Goal: Task Accomplishment & Management: Use online tool/utility

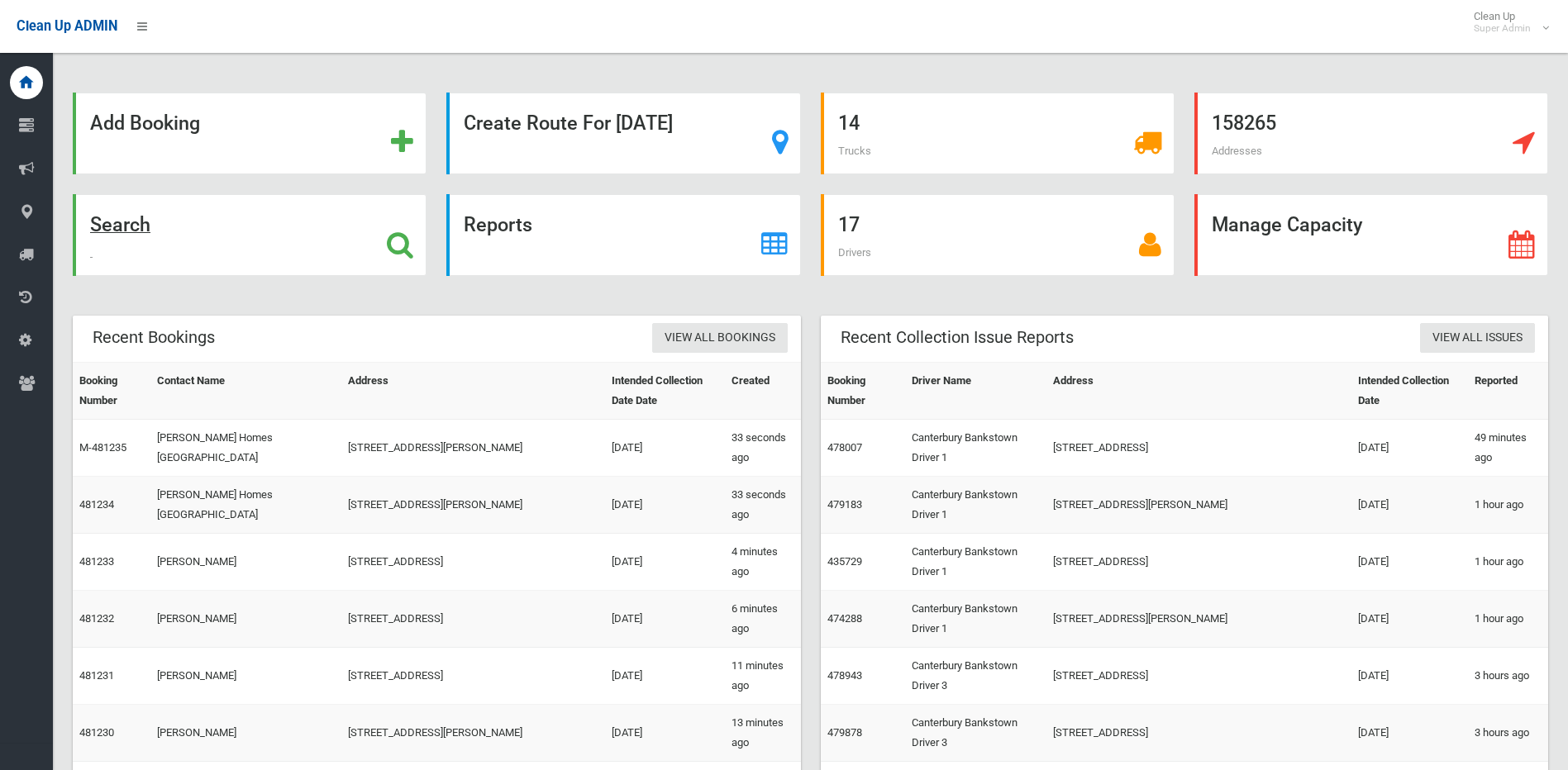
click at [391, 242] on icon at bounding box center [400, 245] width 26 height 28
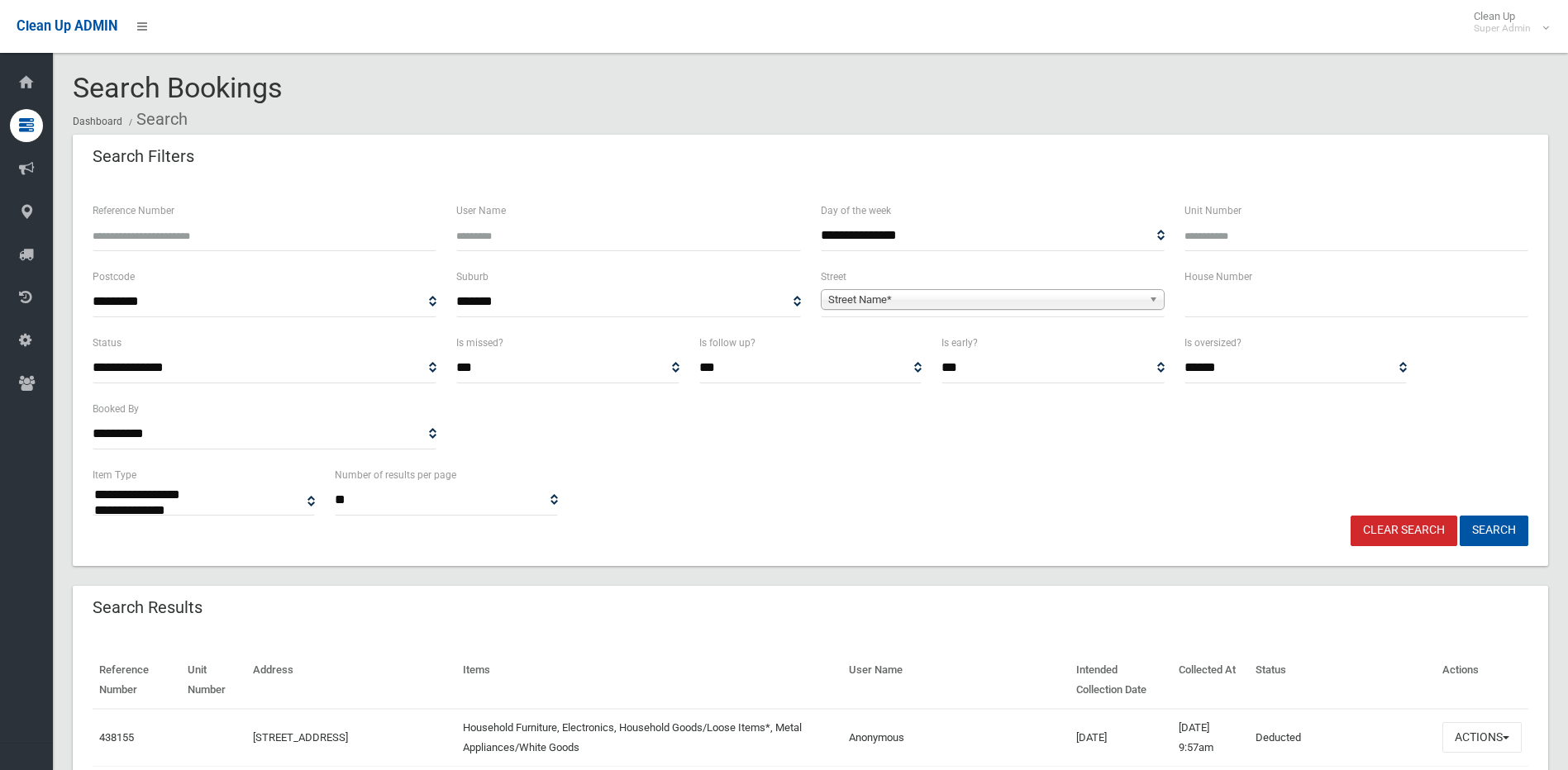
select select
click at [1340, 321] on div "House Number" at bounding box center [1356, 300] width 364 height 66
click at [1328, 301] on input "text" at bounding box center [1356, 302] width 344 height 31
type input "*"
click at [1079, 298] on span "Street Name*" at bounding box center [984, 300] width 314 height 20
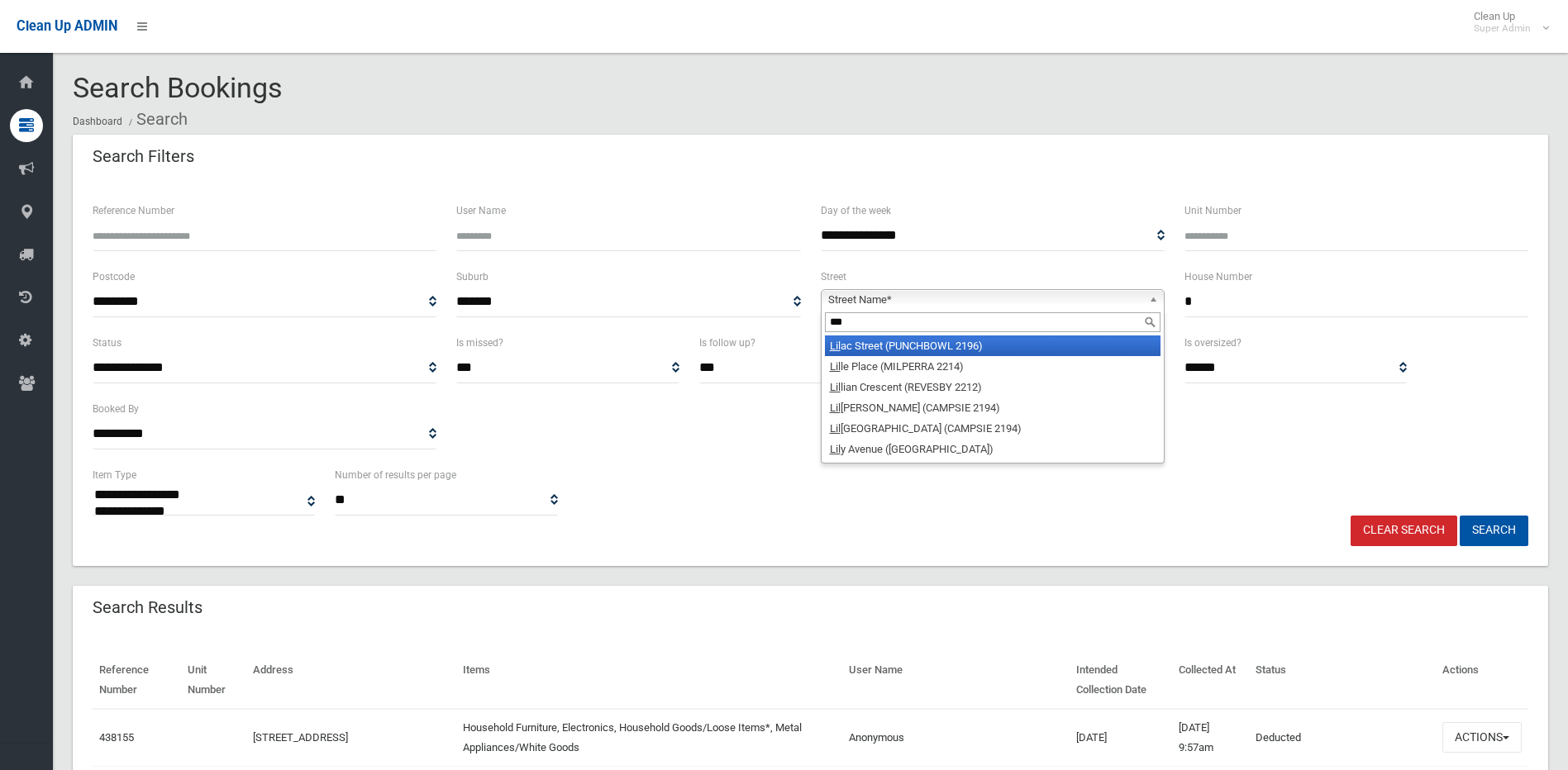
type input "***"
click at [962, 349] on li "Lil ac Street (PUNCHBOWL 2196)" at bounding box center [992, 346] width 335 height 21
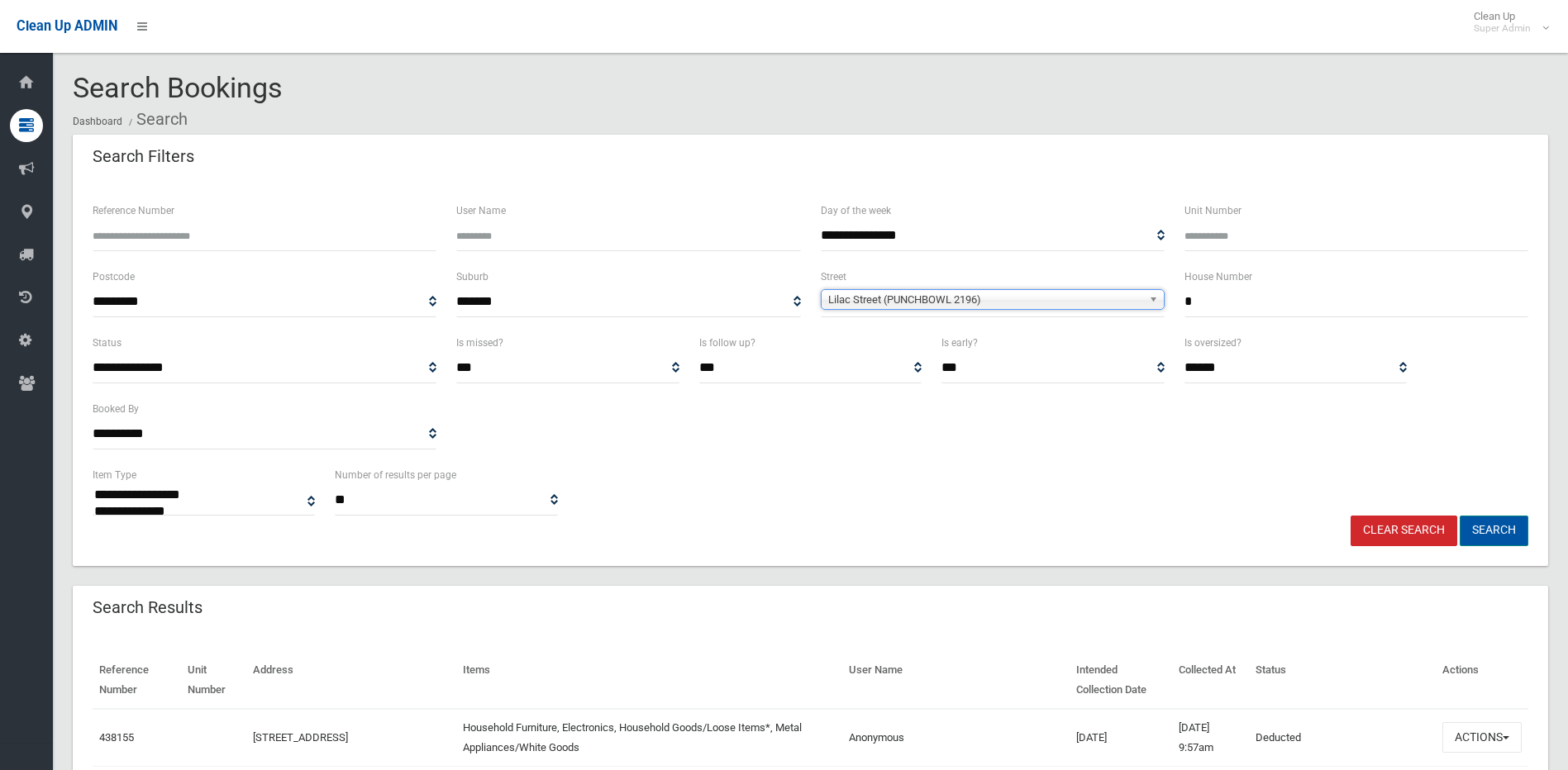
click at [1498, 523] on button "Search" at bounding box center [1494, 530] width 68 height 31
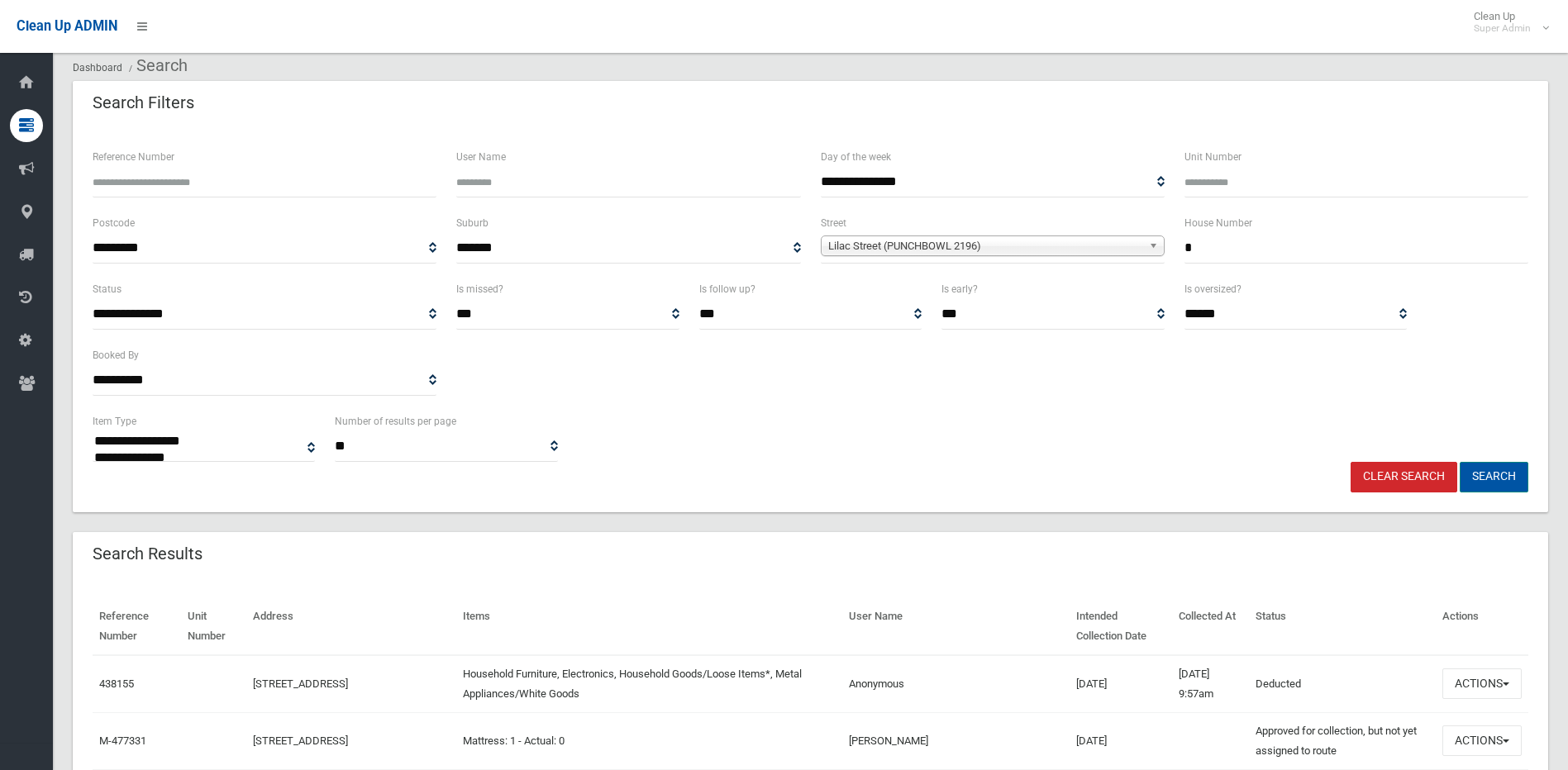
scroll to position [82, 0]
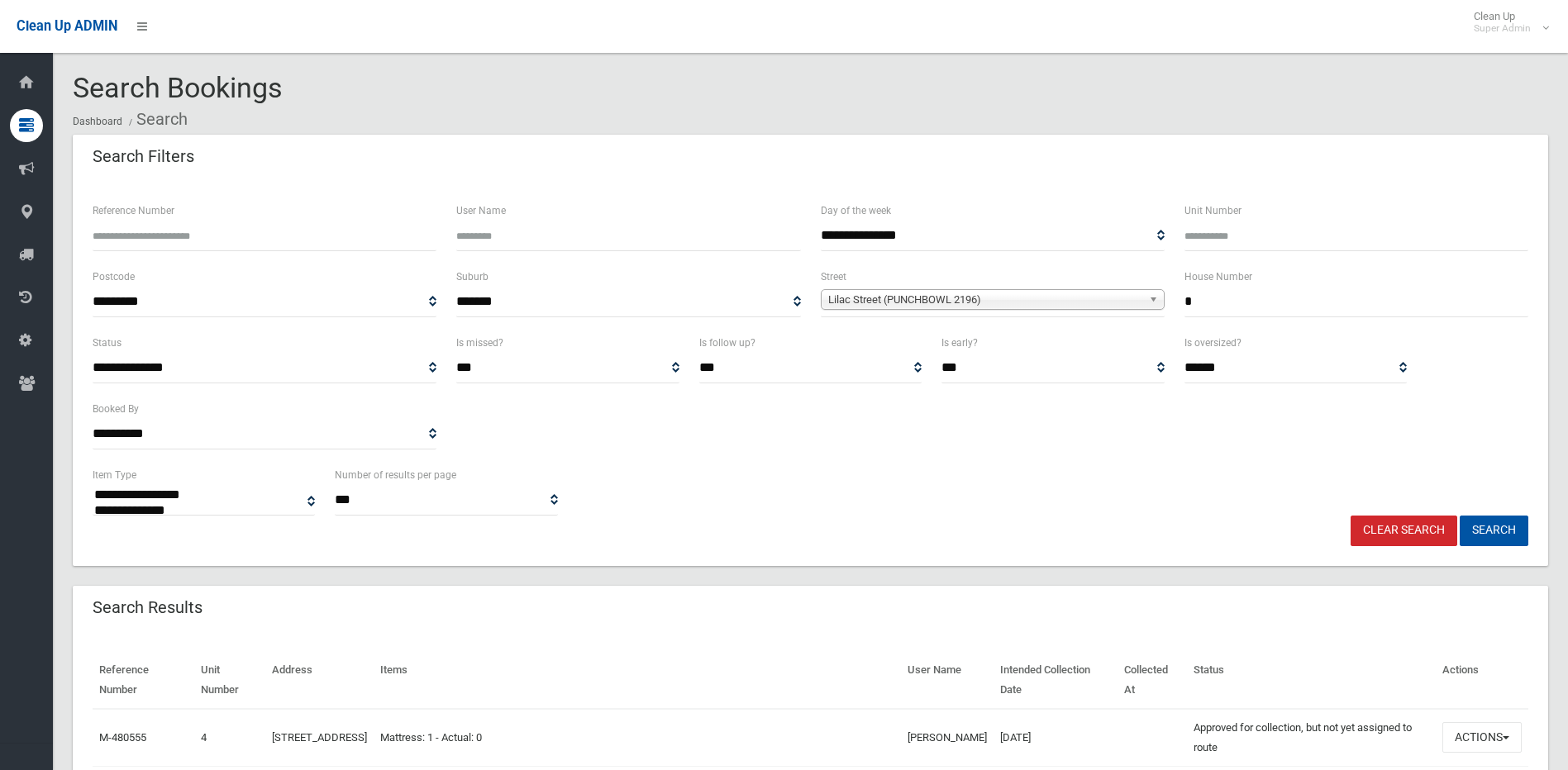
select select
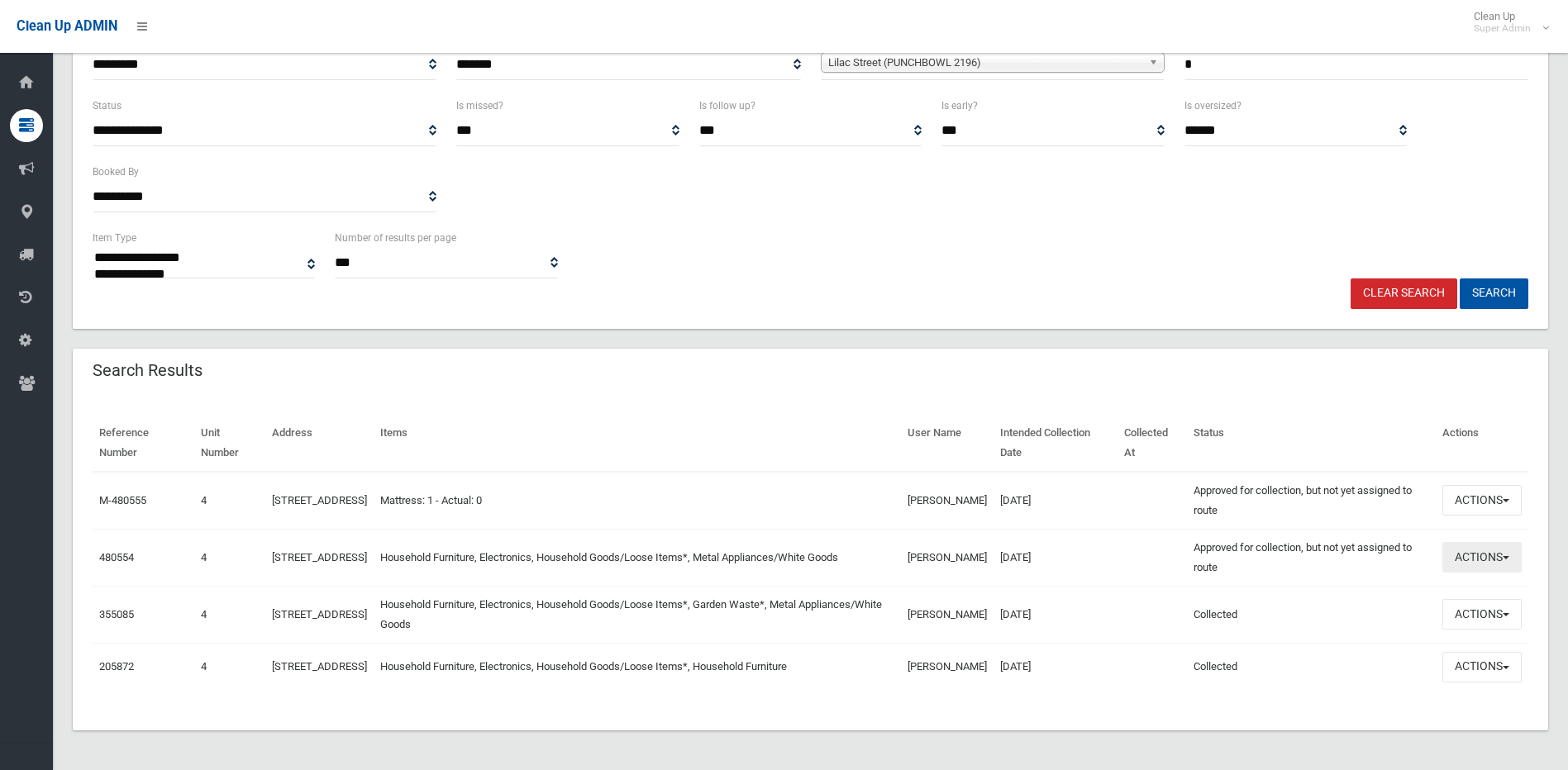
click at [1453, 556] on button "Actions" at bounding box center [1481, 557] width 80 height 31
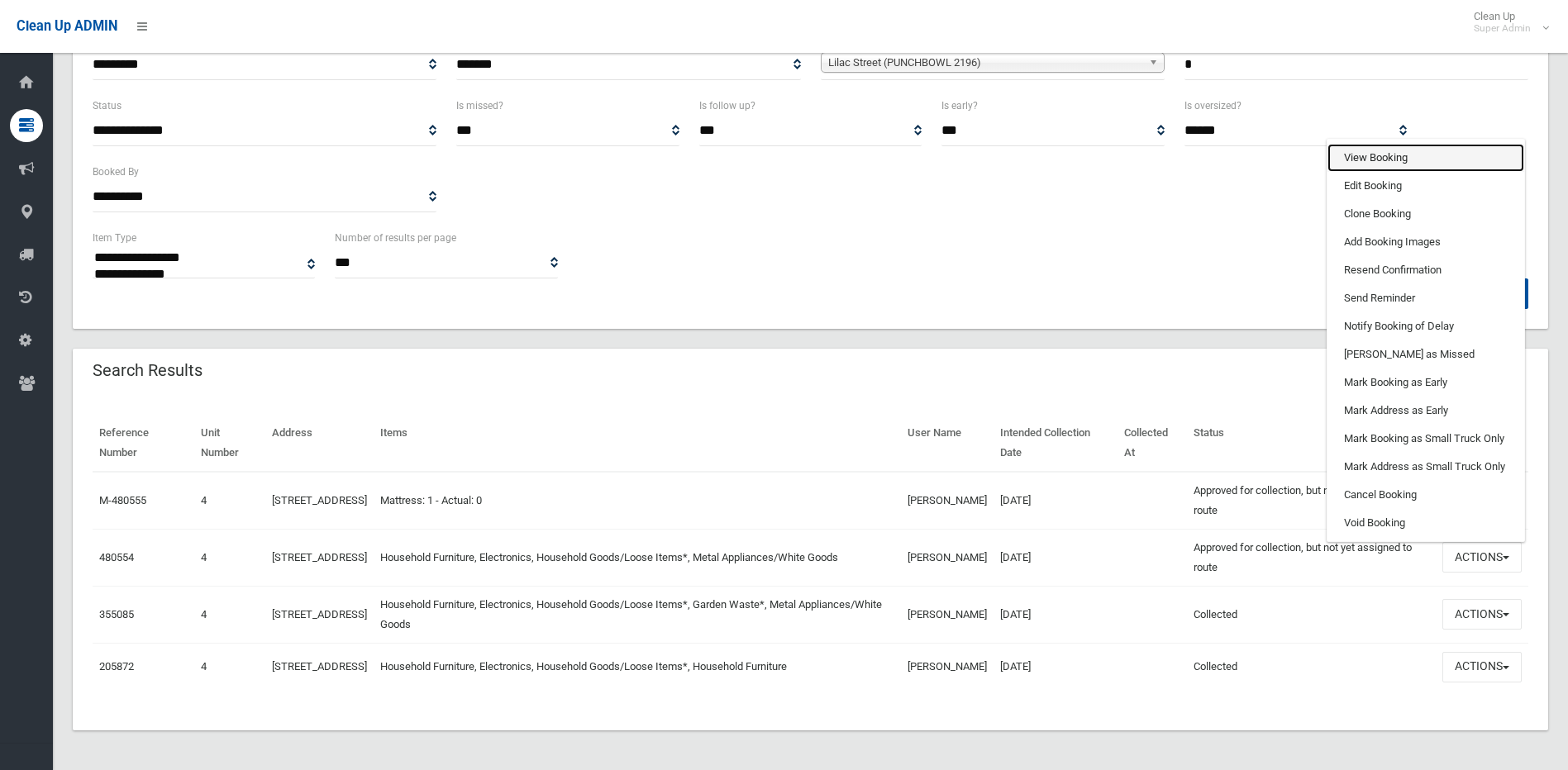
click at [1392, 150] on link "View Booking" at bounding box center [1425, 158] width 197 height 28
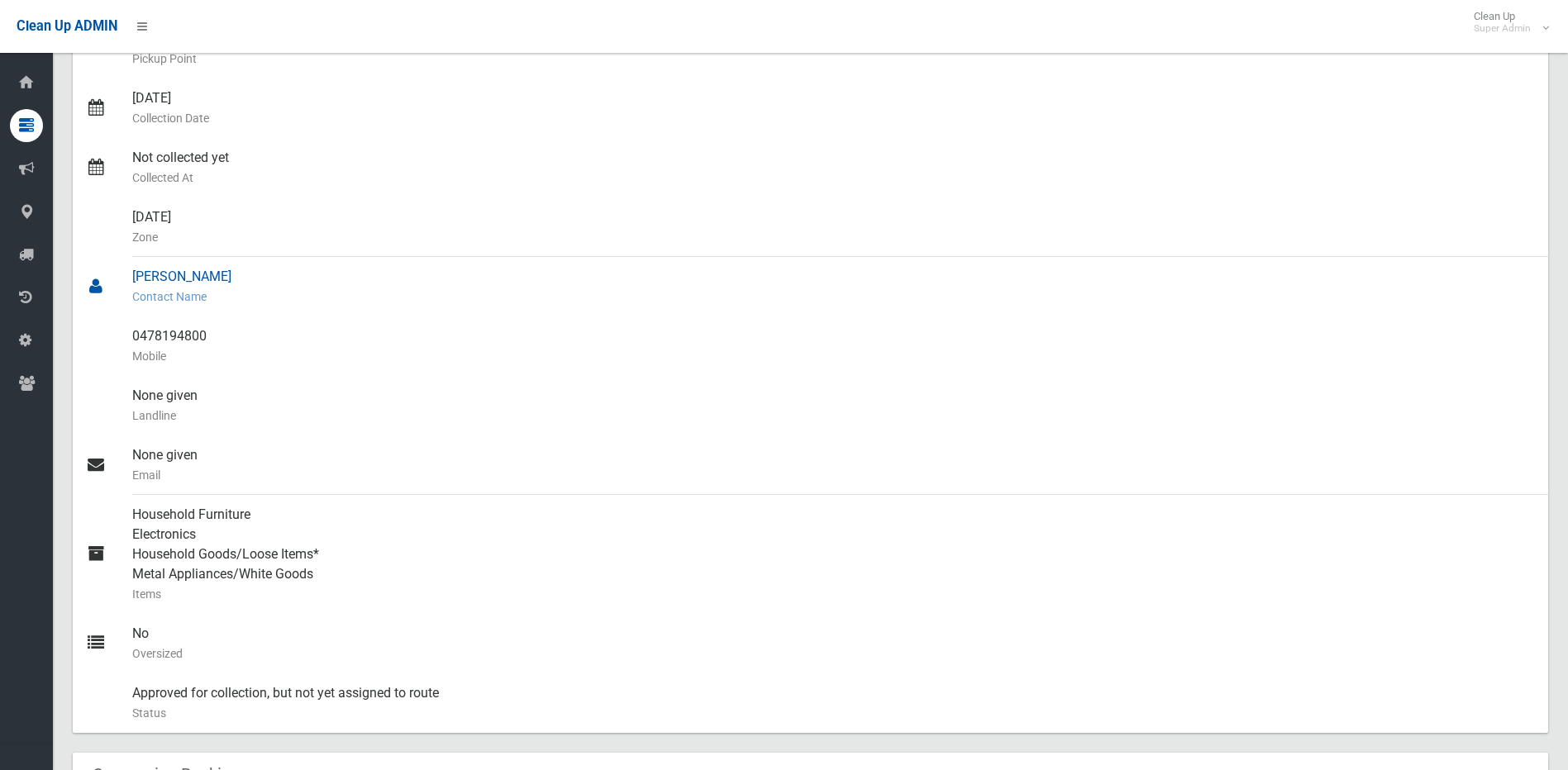
scroll to position [413, 0]
